Goal: Navigation & Orientation: Understand site structure

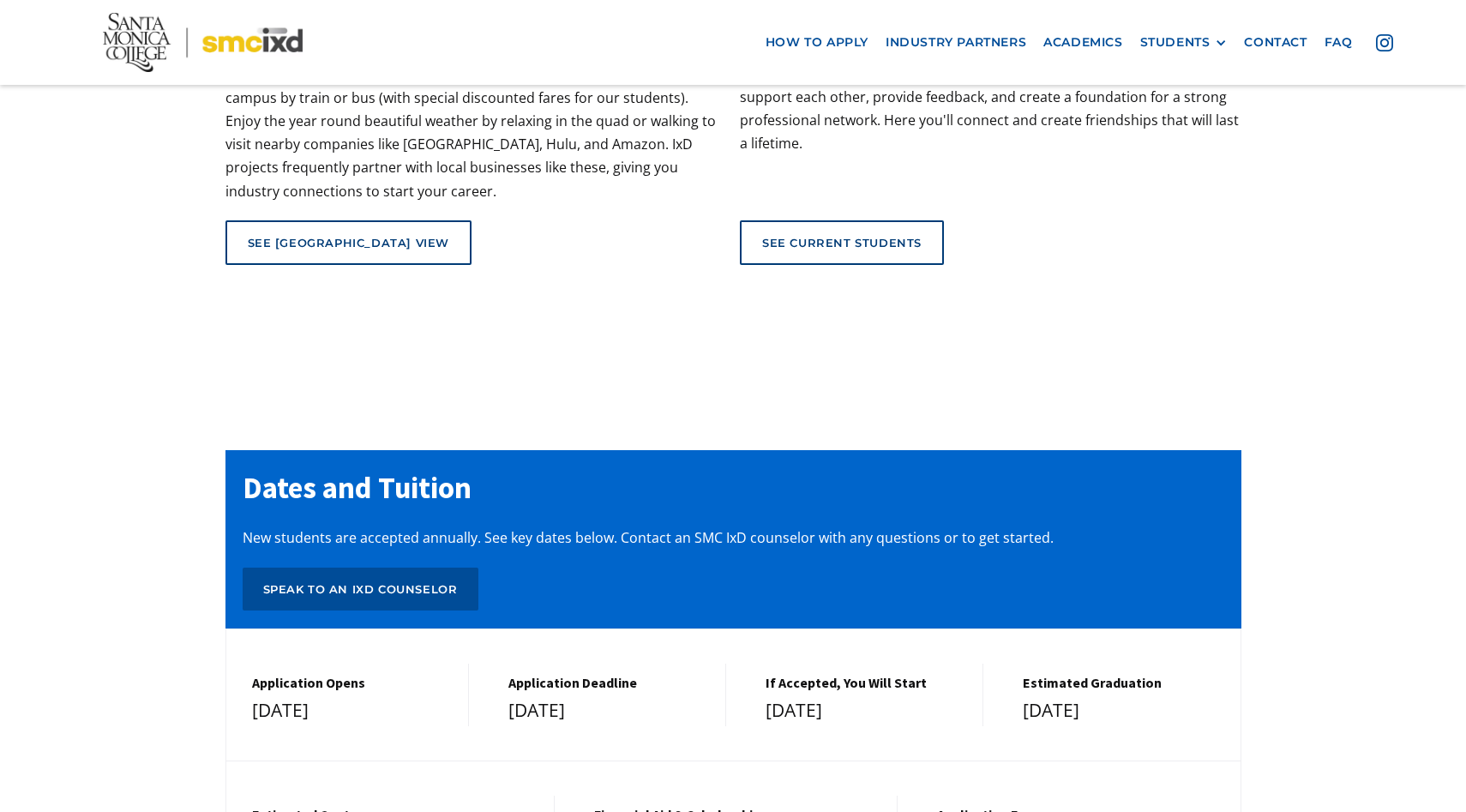
scroll to position [7313, 0]
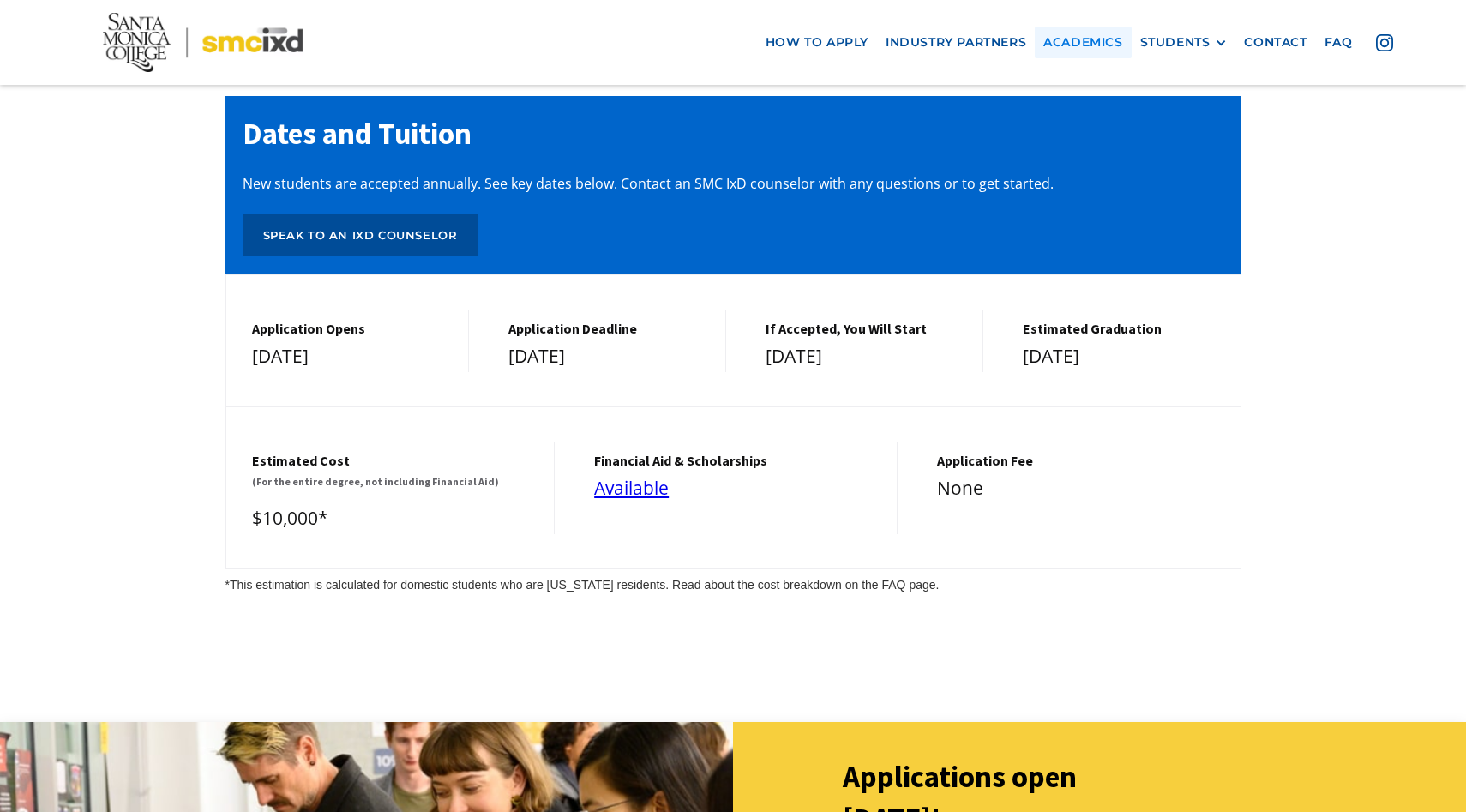
click at [1121, 54] on link "Academics" at bounding box center [1082, 42] width 96 height 31
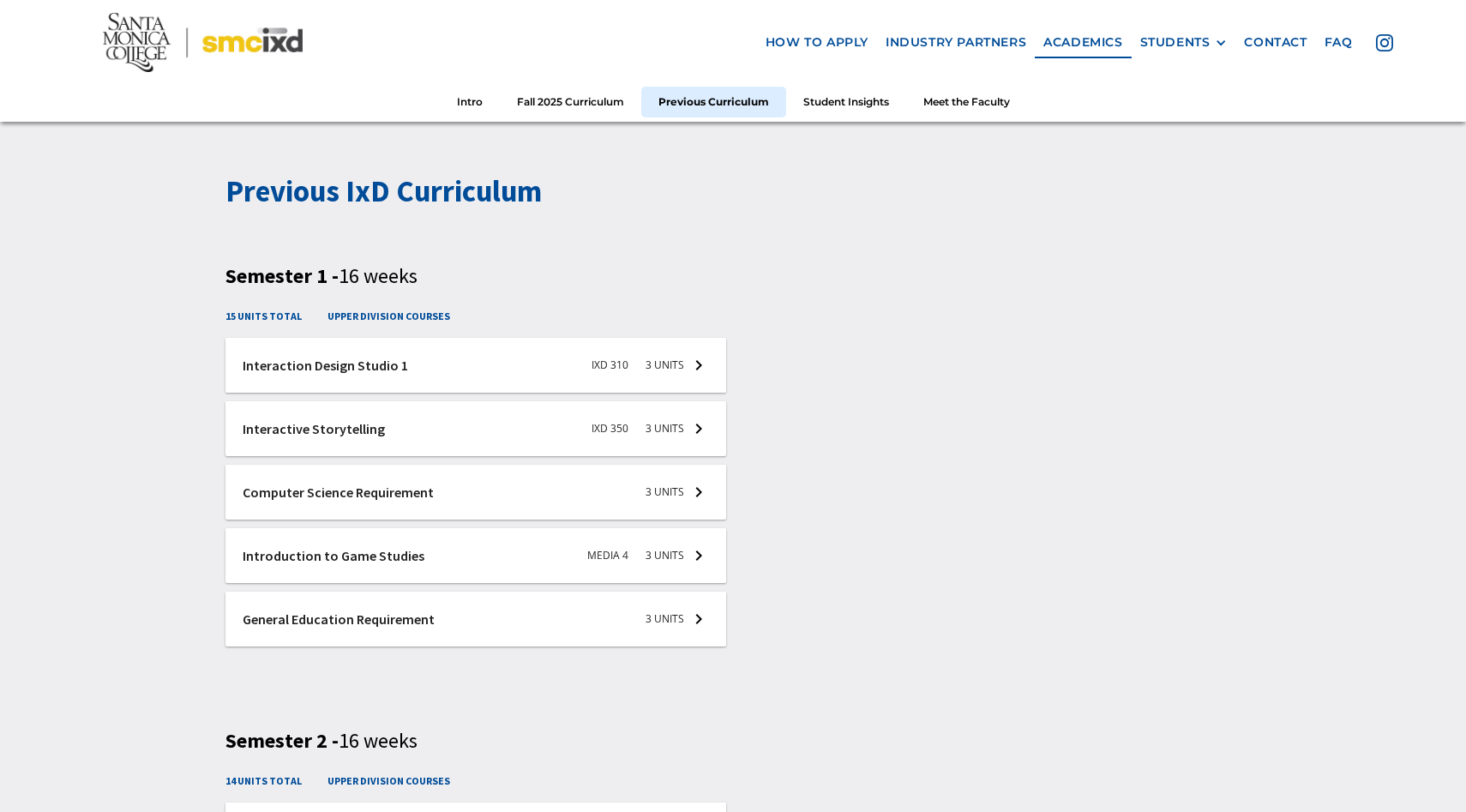
scroll to position [2621, 0]
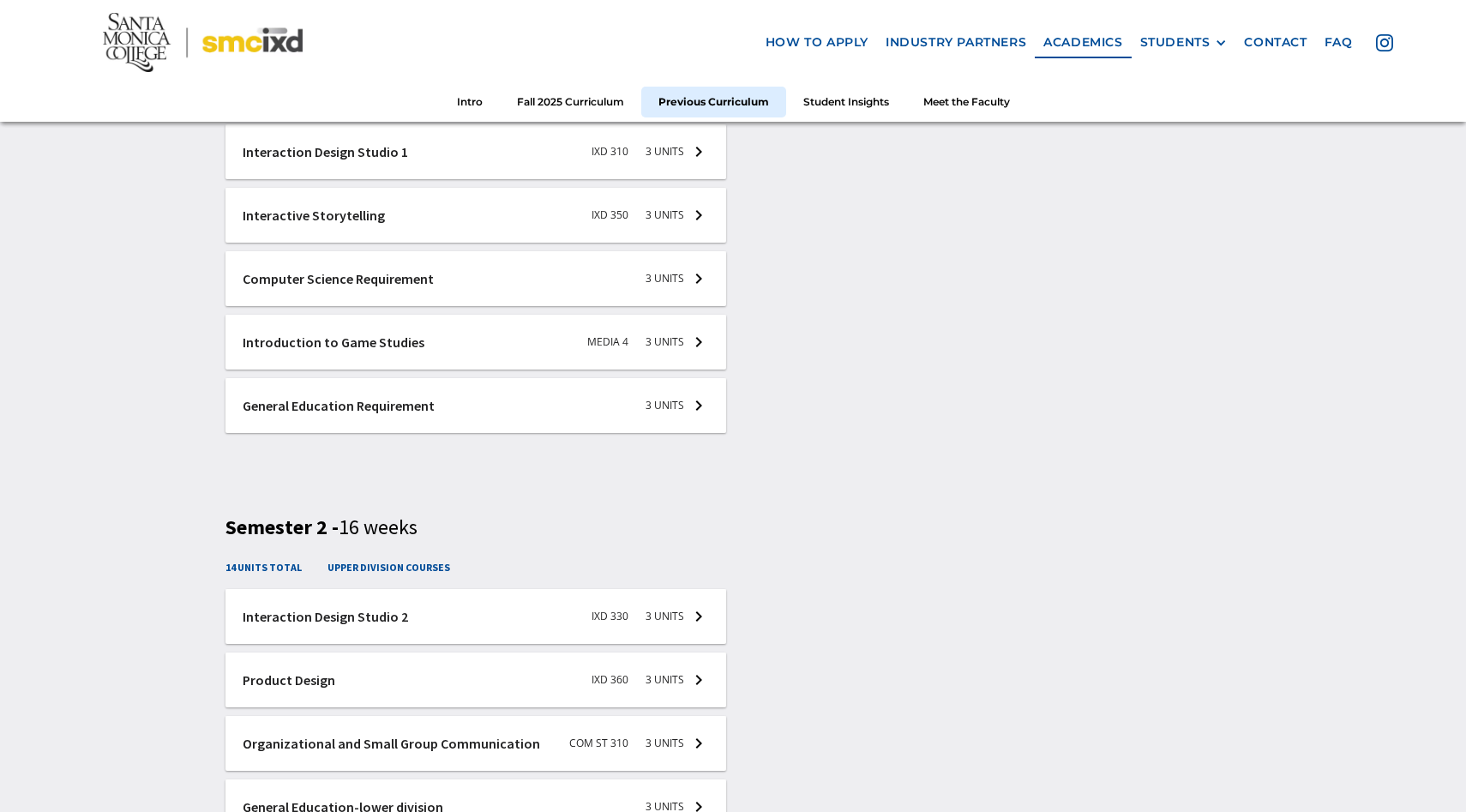
click at [115, 54] on img at bounding box center [203, 42] width 200 height 59
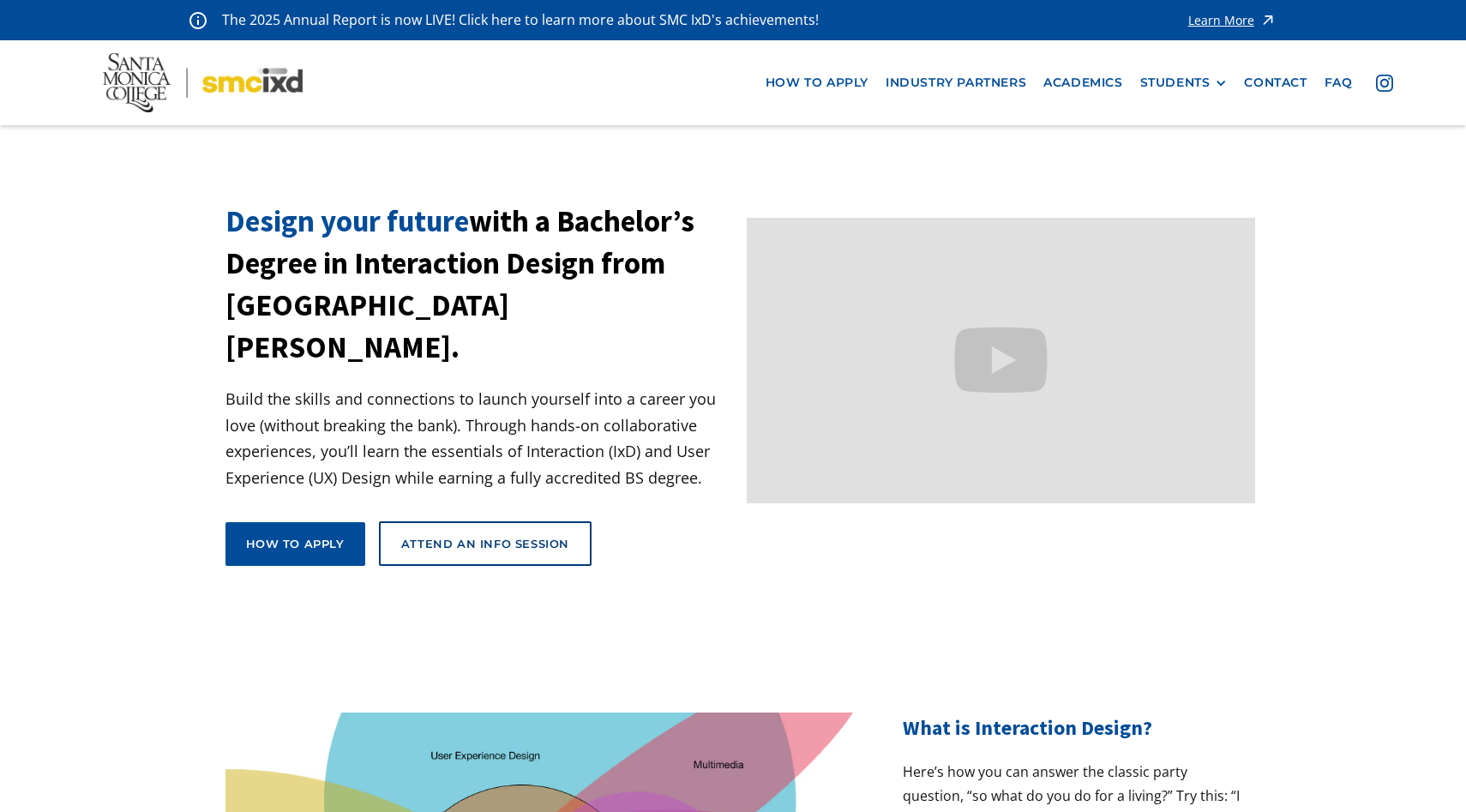
click at [115, 54] on img at bounding box center [203, 82] width 200 height 59
